Goal: Information Seeking & Learning: Learn about a topic

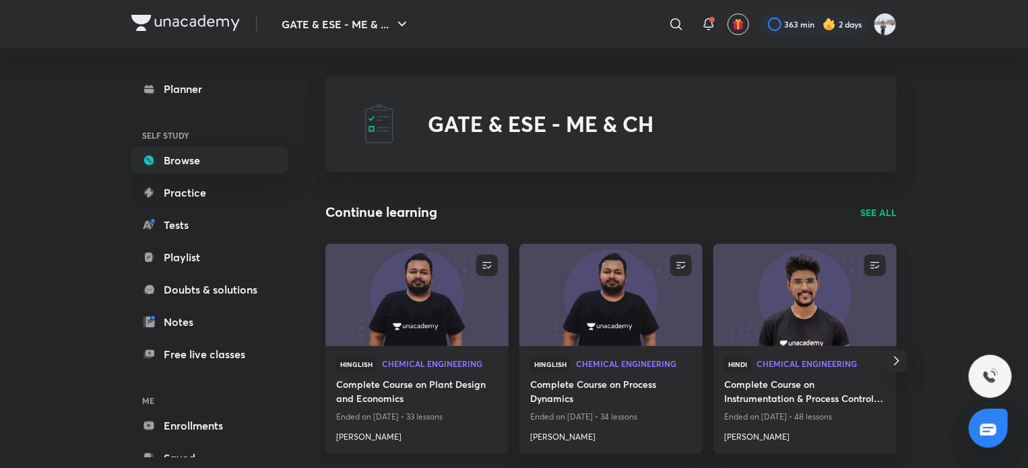
click at [427, 306] on img at bounding box center [416, 294] width 187 height 104
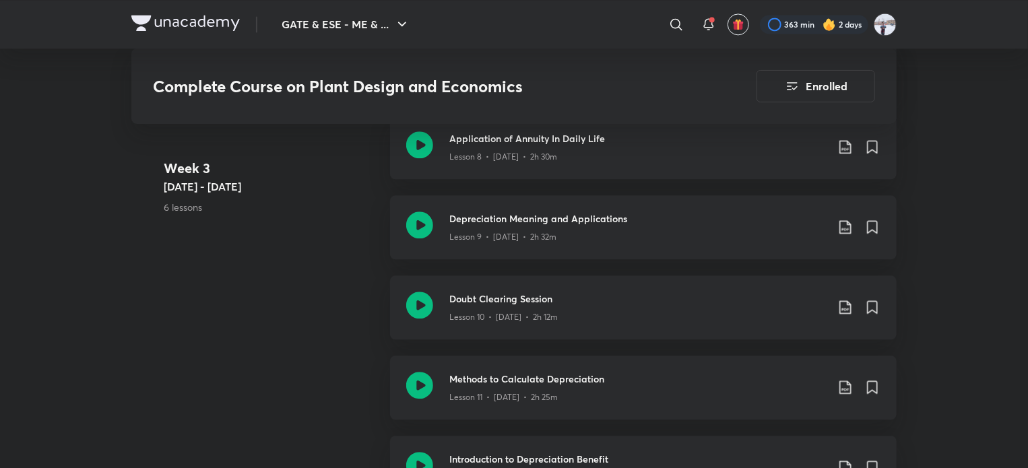
scroll to position [1860, 0]
